Goal: Task Accomplishment & Management: Use online tool/utility

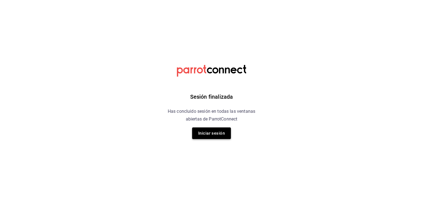
click at [200, 133] on button "Iniciar sesión" at bounding box center [211, 134] width 39 height 12
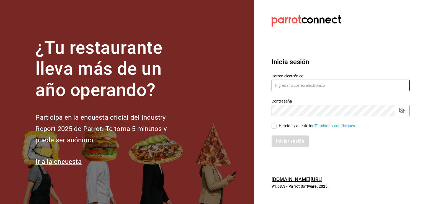
type input "[EMAIL_ADDRESS][PERSON_NAME][DOMAIN_NAME]"
click at [274, 126] on input "He leído y acepto los Términos y condiciones." at bounding box center [273, 126] width 5 height 5
checkbox input "true"
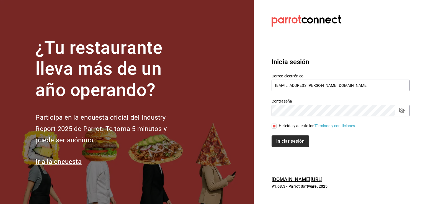
click at [288, 143] on button "Iniciar sesión" at bounding box center [290, 142] width 38 height 12
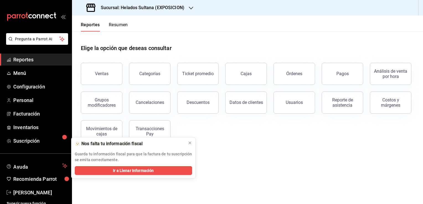
click at [176, 10] on h3 "Sucursal: Helados Sultana (EXPOSICION)" at bounding box center [140, 7] width 88 height 7
click at [142, 35] on div "Helados Sultana (VASCONCELOS)" at bounding box center [113, 36] width 74 height 6
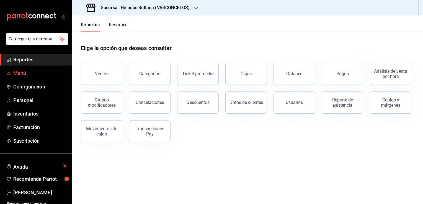
click at [28, 74] on span "Menú" at bounding box center [40, 72] width 54 height 7
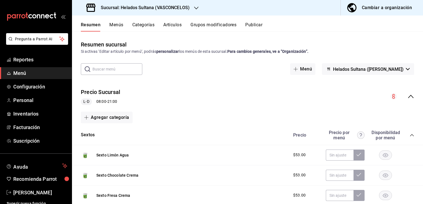
click at [407, 97] on icon "collapse-menu-row" at bounding box center [410, 96] width 7 height 7
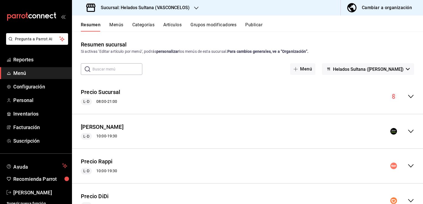
click at [407, 129] on icon "collapse-menu-row" at bounding box center [410, 131] width 7 height 7
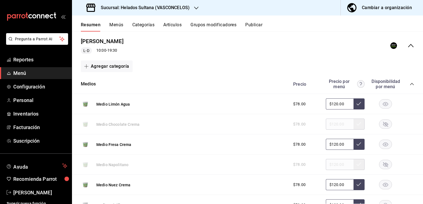
scroll to position [89, 0]
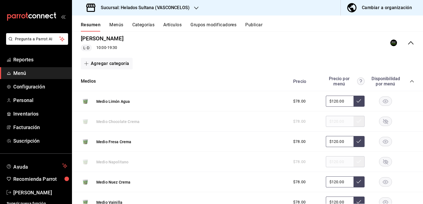
click at [409, 79] on icon "collapse-category-row" at bounding box center [411, 81] width 4 height 4
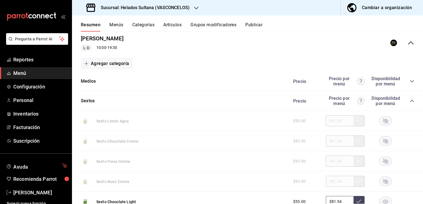
click at [409, 101] on icon "collapse-category-row" at bounding box center [411, 101] width 4 height 4
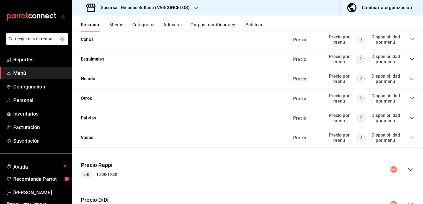
scroll to position [210, 0]
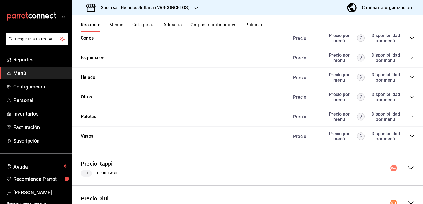
click at [410, 117] on icon "collapse-category-row" at bounding box center [412, 117] width 4 height 2
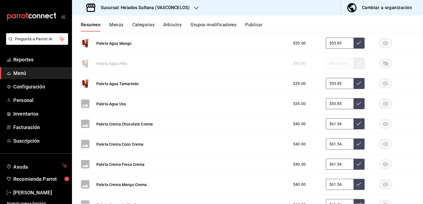
scroll to position [389, 0]
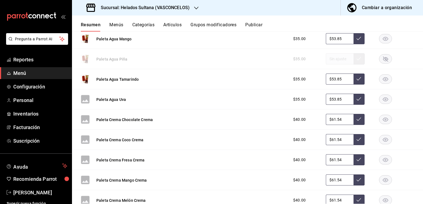
click at [381, 121] on rect "button" at bounding box center [385, 119] width 13 height 9
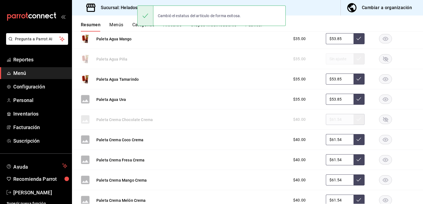
click at [380, 160] on rect "button" at bounding box center [385, 159] width 13 height 9
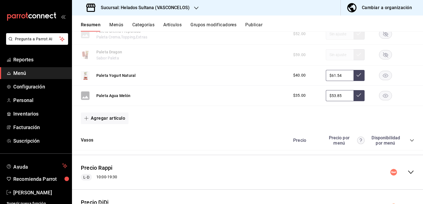
scroll to position [790, 0]
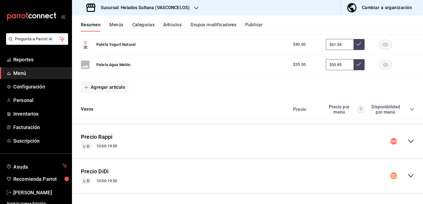
click at [407, 141] on icon "collapse-menu-row" at bounding box center [410, 141] width 7 height 7
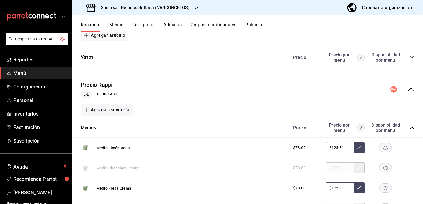
scroll to position [845, 0]
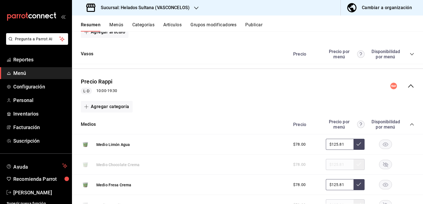
click at [410, 124] on icon "collapse-category-row" at bounding box center [412, 124] width 4 height 2
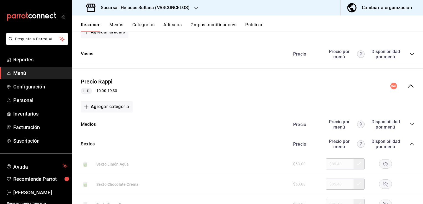
click at [408, 147] on div "Precio Precio por menú Disponibilidad por menú" at bounding box center [350, 144] width 126 height 11
click at [409, 144] on icon "collapse-category-row" at bounding box center [411, 144] width 4 height 4
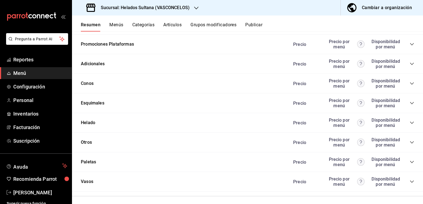
scroll to position [967, 0]
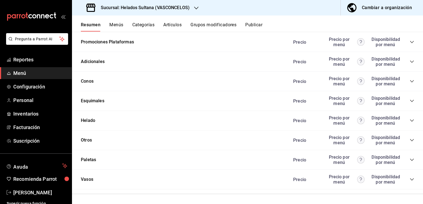
click at [409, 160] on icon "collapse-category-row" at bounding box center [411, 160] width 4 height 4
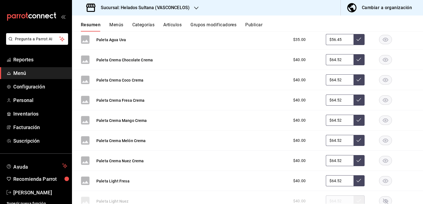
scroll to position [1267, 0]
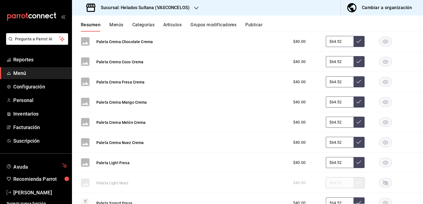
click at [381, 43] on rect "button" at bounding box center [385, 41] width 13 height 9
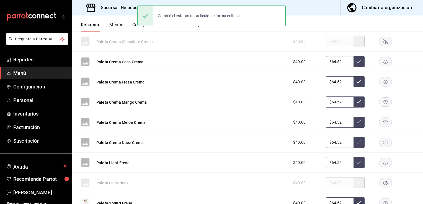
click at [384, 79] on rect "button" at bounding box center [385, 81] width 13 height 9
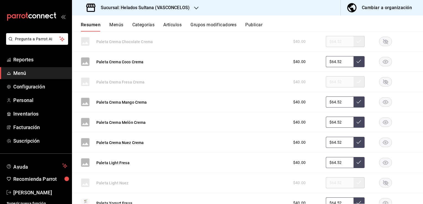
click at [384, 159] on rect "button" at bounding box center [385, 162] width 13 height 9
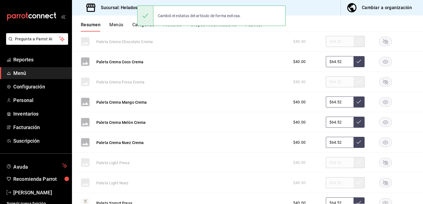
scroll to position [1554, 0]
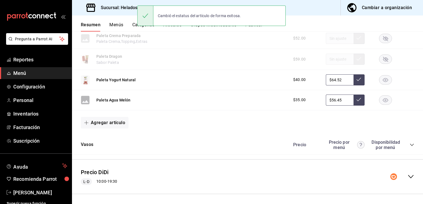
click at [407, 176] on icon "collapse-menu-row" at bounding box center [410, 176] width 7 height 7
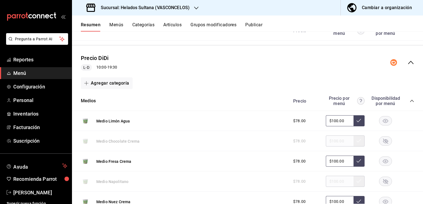
scroll to position [1700, 0]
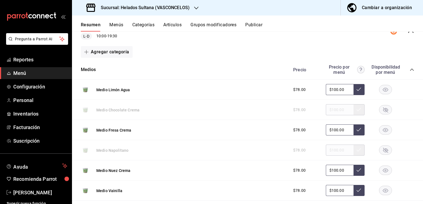
click at [408, 71] on div "Precio Precio por menú Disponibilidad por menú" at bounding box center [350, 69] width 126 height 11
click at [409, 69] on icon "collapse-category-row" at bounding box center [411, 69] width 4 height 4
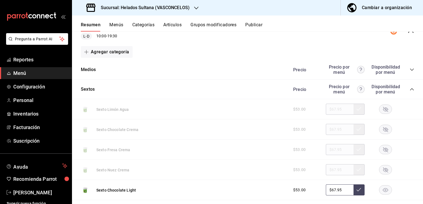
click at [410, 88] on icon "collapse-category-row" at bounding box center [412, 89] width 4 height 2
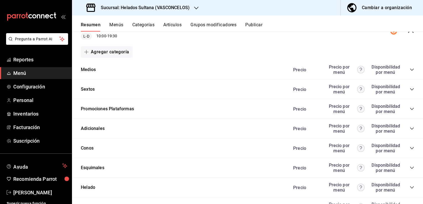
scroll to position [1767, 0]
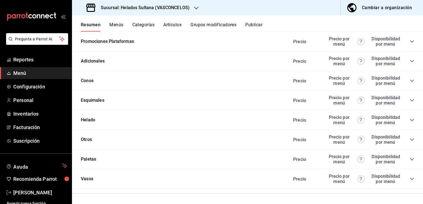
click at [409, 159] on icon "collapse-category-row" at bounding box center [411, 159] width 4 height 4
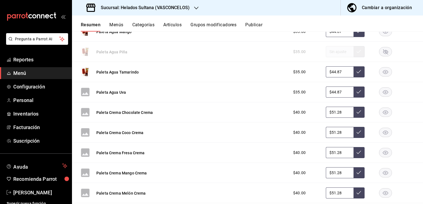
scroll to position [2000, 0]
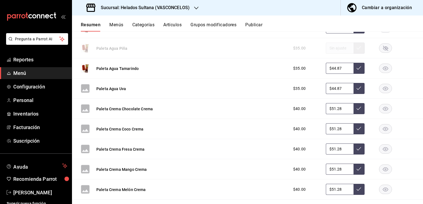
click at [382, 106] on rect "button" at bounding box center [385, 108] width 13 height 9
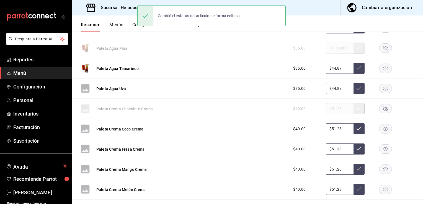
click at [381, 151] on rect "button" at bounding box center [385, 149] width 13 height 9
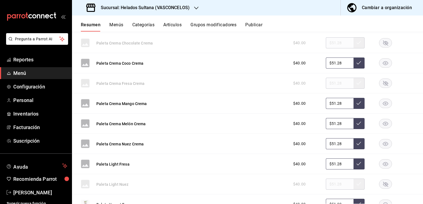
scroll to position [2066, 0]
click at [384, 162] on rect "button" at bounding box center [385, 163] width 13 height 9
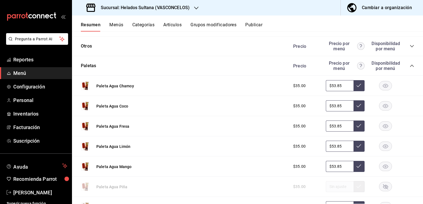
scroll to position [35, 0]
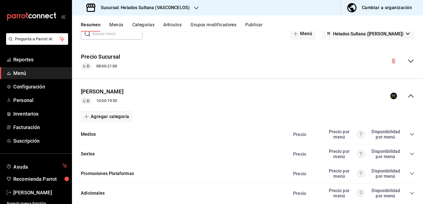
click at [256, 24] on button "Publicar" at bounding box center [253, 26] width 17 height 9
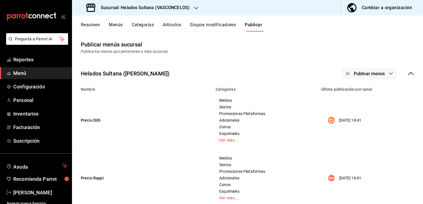
click at [345, 73] on icon "button" at bounding box center [347, 73] width 4 height 4
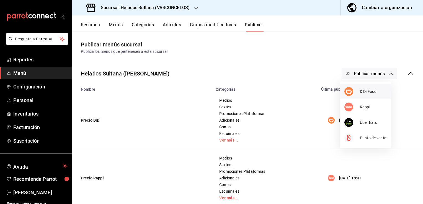
click at [352, 92] on img at bounding box center [348, 91] width 9 height 9
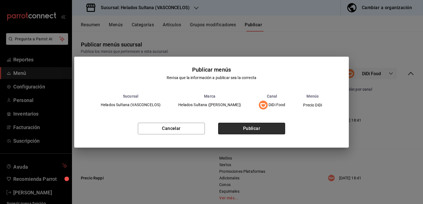
click at [262, 124] on button "Publicar" at bounding box center [251, 129] width 67 height 12
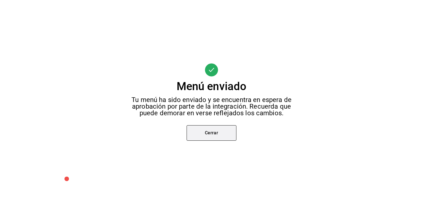
click at [232, 136] on button "Cerrar" at bounding box center [211, 132] width 50 height 15
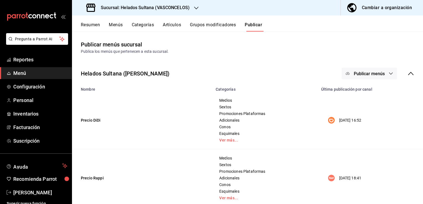
click at [353, 73] on span "Publicar menús" at bounding box center [368, 73] width 31 height 5
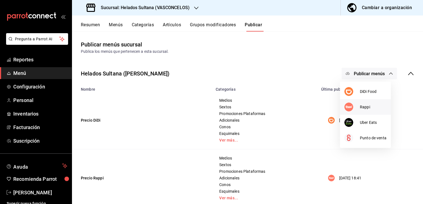
click at [355, 104] on div at bounding box center [351, 107] width 15 height 9
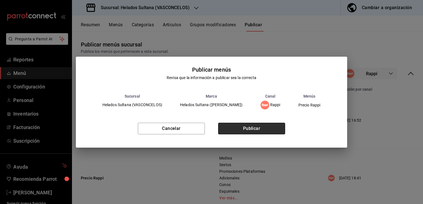
click at [244, 125] on button "Publicar" at bounding box center [251, 129] width 67 height 12
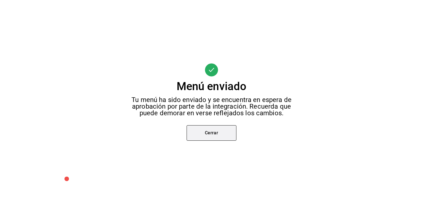
click at [211, 136] on button "Cerrar" at bounding box center [211, 132] width 50 height 15
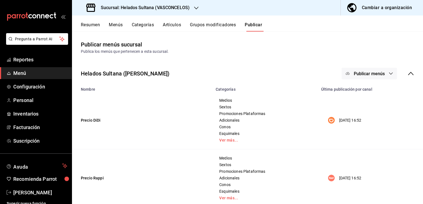
click at [353, 75] on span "Publicar menús" at bounding box center [368, 73] width 31 height 5
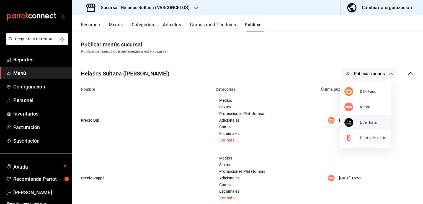
click at [356, 123] on div at bounding box center [351, 122] width 15 height 9
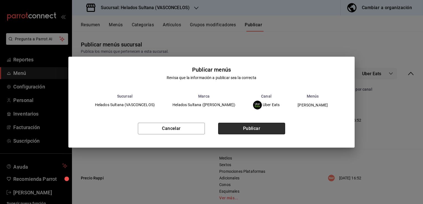
click at [272, 127] on button "Publicar" at bounding box center [251, 129] width 67 height 12
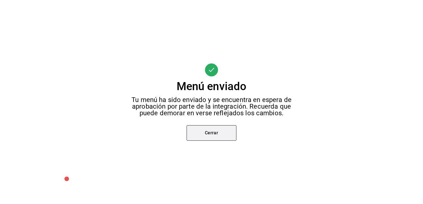
click at [210, 134] on button "Cerrar" at bounding box center [211, 132] width 50 height 15
